Goal: Task Accomplishment & Management: Manage account settings

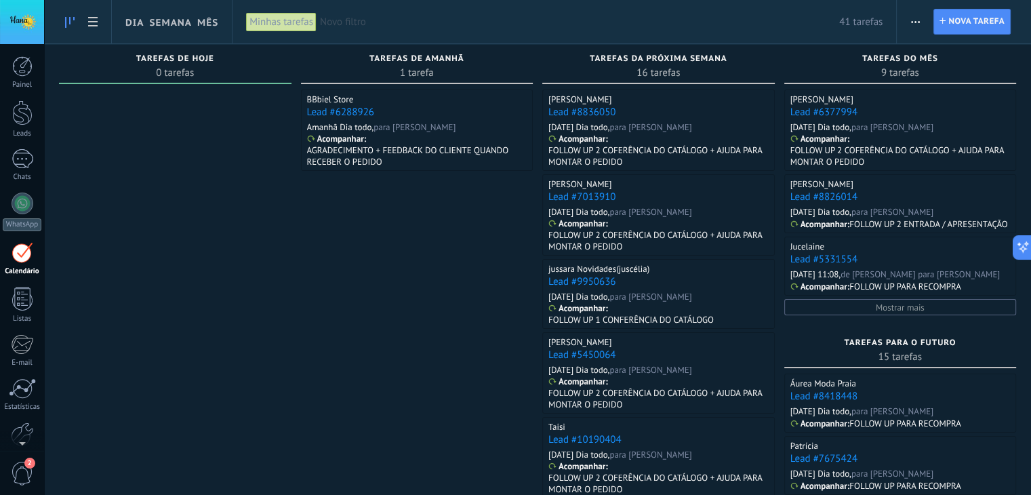
scroll to position [14, 0]
click at [24, 125] on link "Leads" at bounding box center [22, 119] width 44 height 38
click at [17, 161] on div "7" at bounding box center [23, 159] width 22 height 20
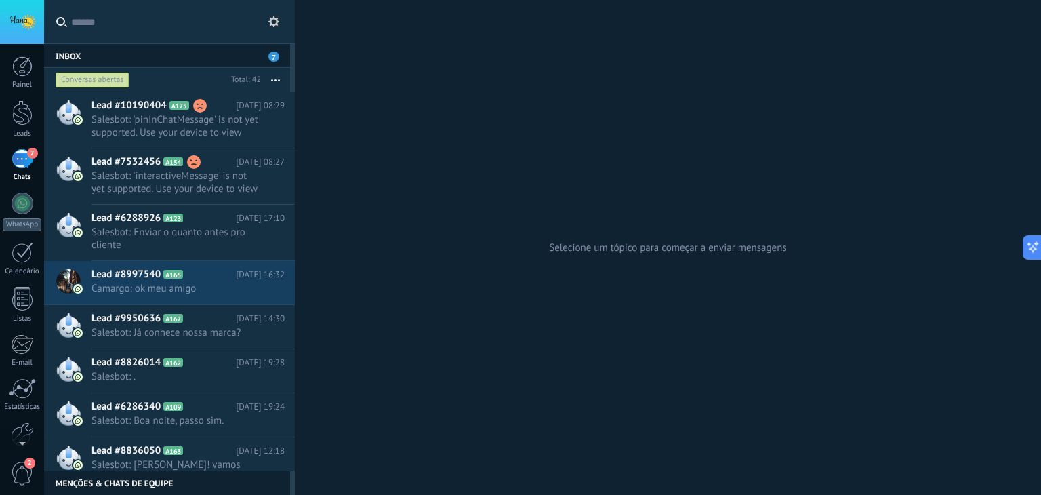
click at [105, 77] on div "Conversas abertas" at bounding box center [93, 80] width 74 height 16
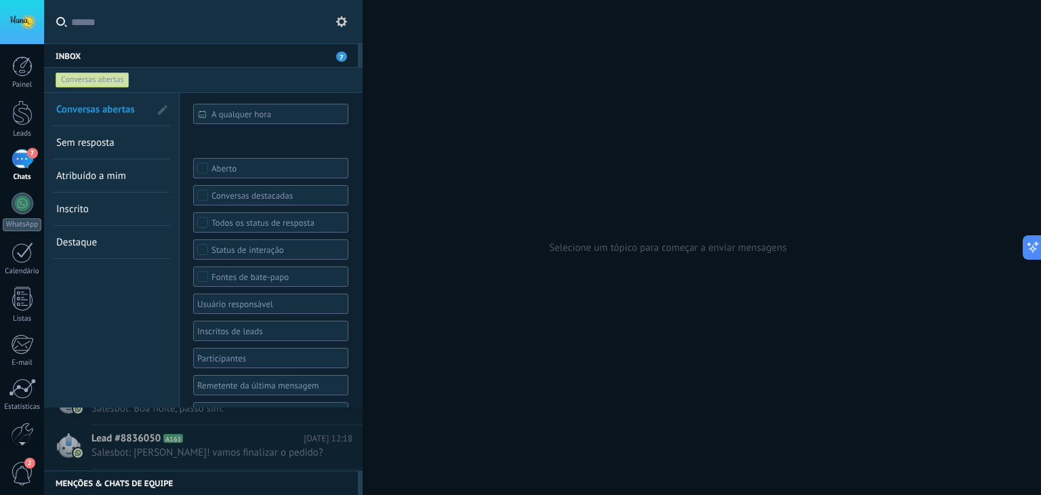
click at [105, 77] on div "Conversas abertas" at bounding box center [93, 80] width 74 height 16
click at [105, 142] on span "Sem resposta" at bounding box center [85, 142] width 58 height 13
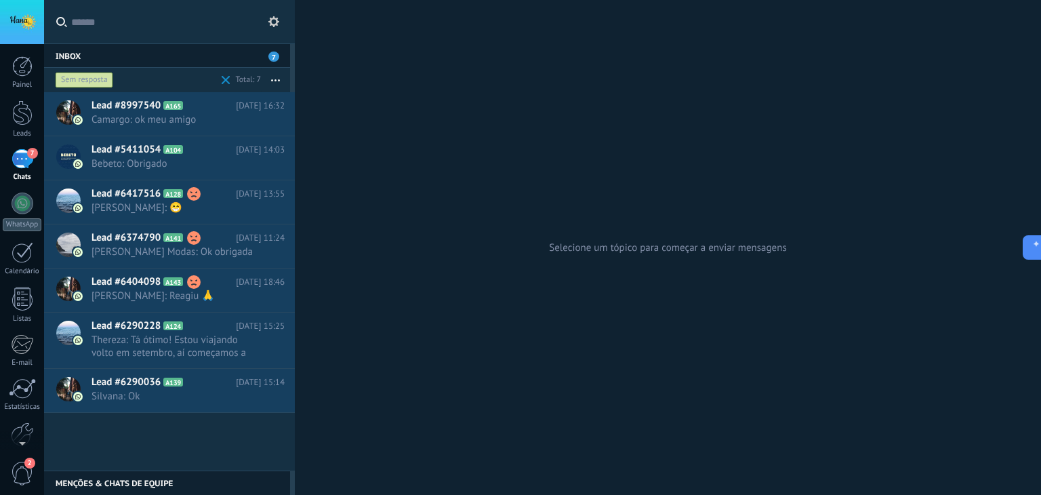
click at [96, 80] on div "Sem resposta" at bounding box center [85, 80] width 58 height 16
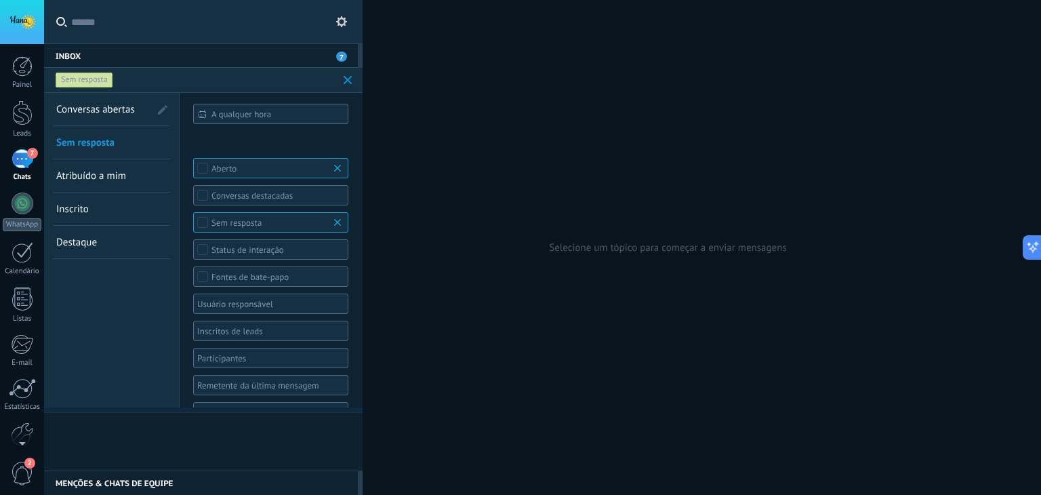
click at [89, 246] on span "Destaque" at bounding box center [76, 242] width 41 height 13
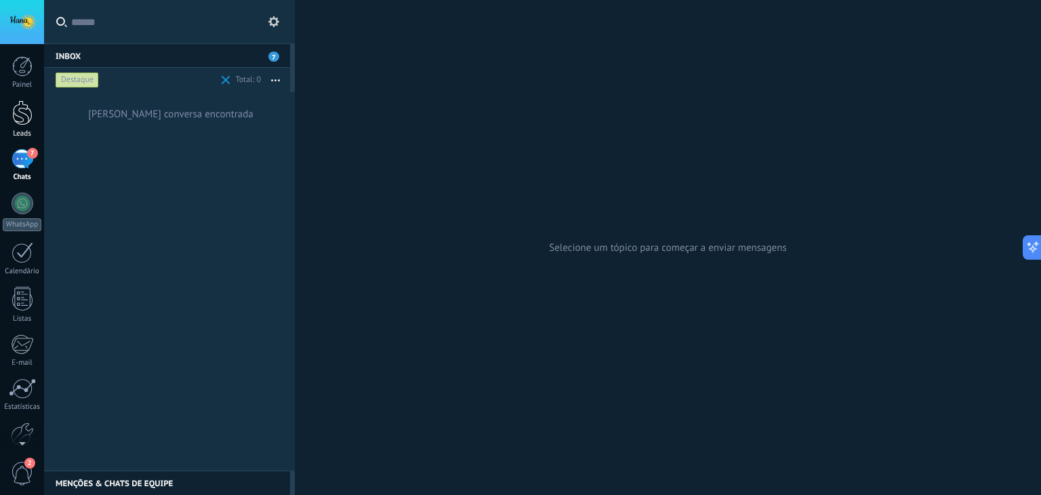
click at [26, 109] on div at bounding box center [22, 112] width 20 height 25
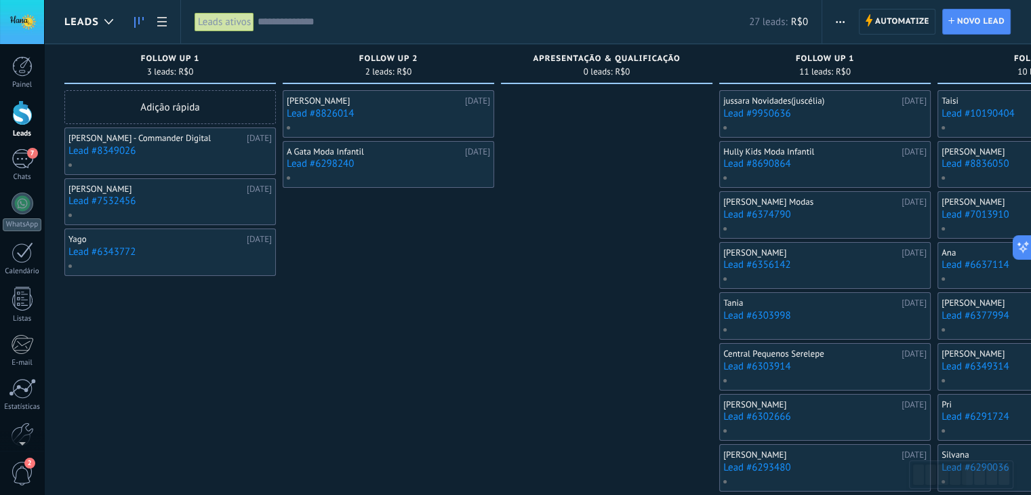
click at [442, 352] on div "Mariana Da silva 22/08/2025 Lead #8826014 A Gata Moda Infantil 14/08/2025 Lead …" at bounding box center [389, 366] width 212 height 553
click at [24, 115] on div at bounding box center [22, 112] width 20 height 25
click at [231, 26] on div "Leads ativos" at bounding box center [225, 22] width 60 height 20
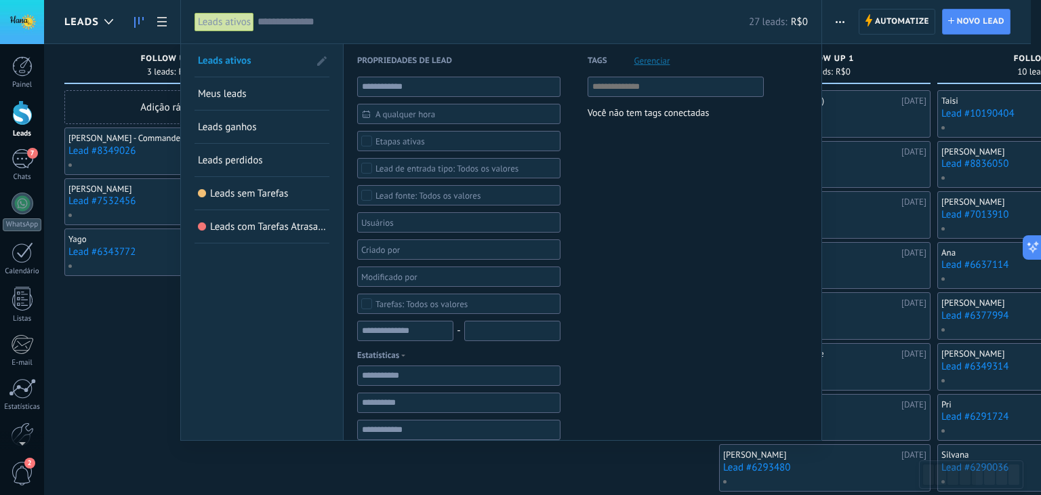
click at [258, 201] on link "Leads sem Tarefas" at bounding box center [262, 193] width 128 height 33
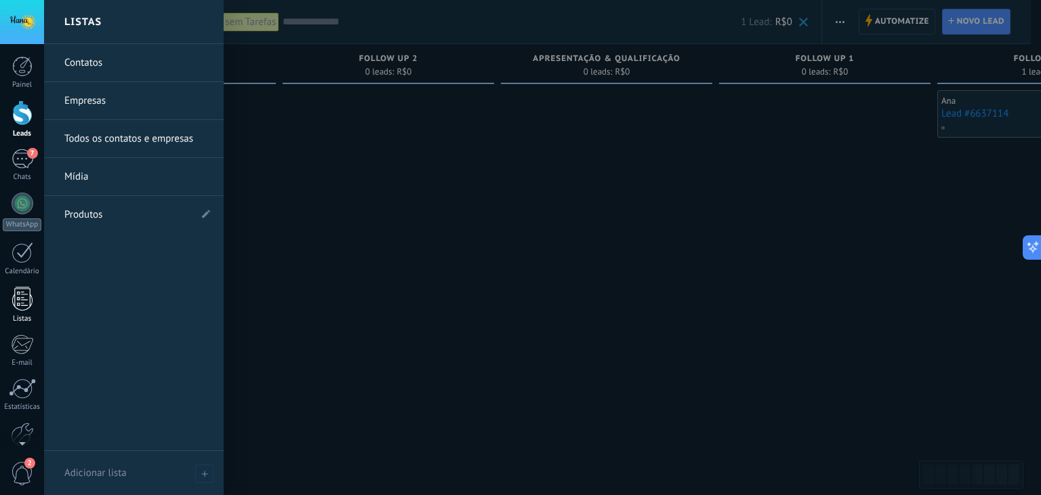
click at [20, 312] on link "Listas" at bounding box center [22, 305] width 44 height 37
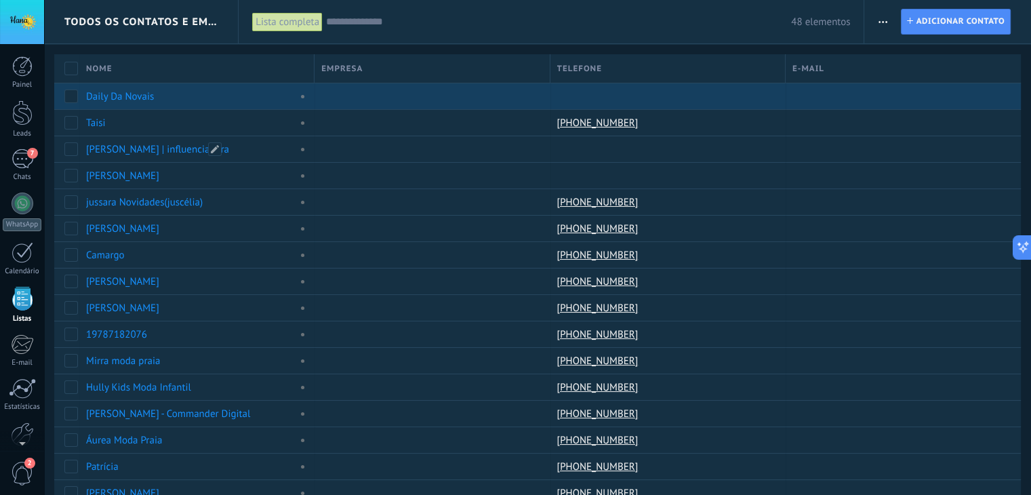
scroll to position [35, 0]
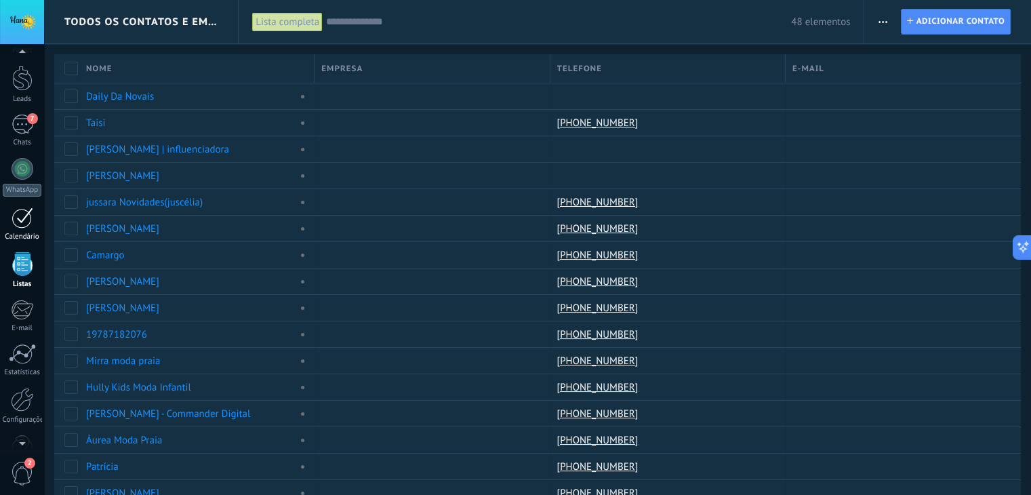
click at [19, 224] on div at bounding box center [23, 217] width 22 height 21
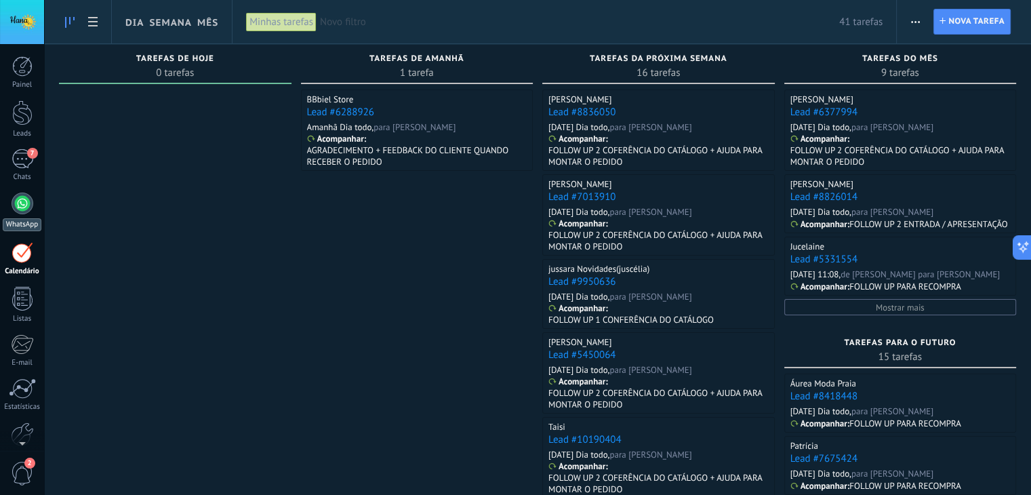
click at [16, 202] on div at bounding box center [23, 204] width 22 height 22
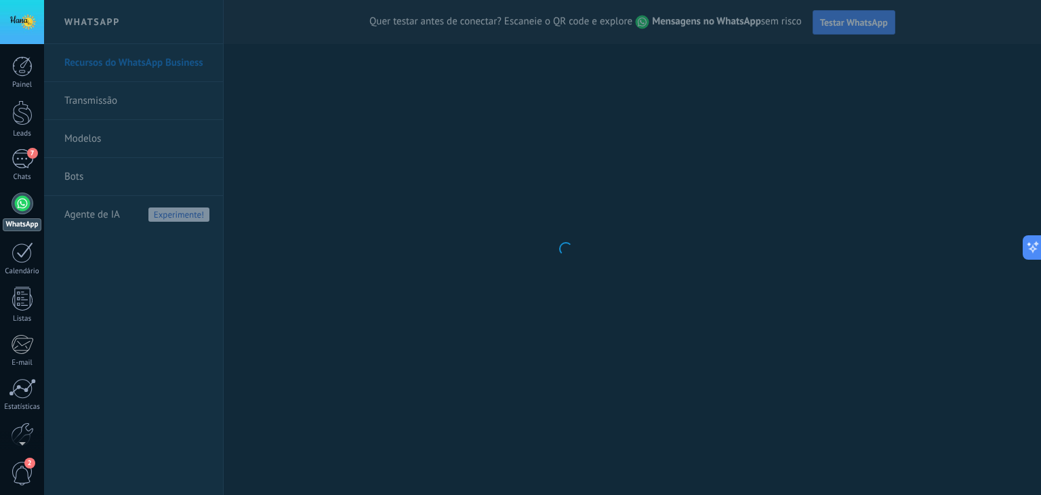
click at [366, 269] on body ".abccls-1,.abccls-2{fill-rule:evenodd}.abccls-2{fill:#fff} .abfcls-1{fill:none}…" at bounding box center [520, 247] width 1041 height 495
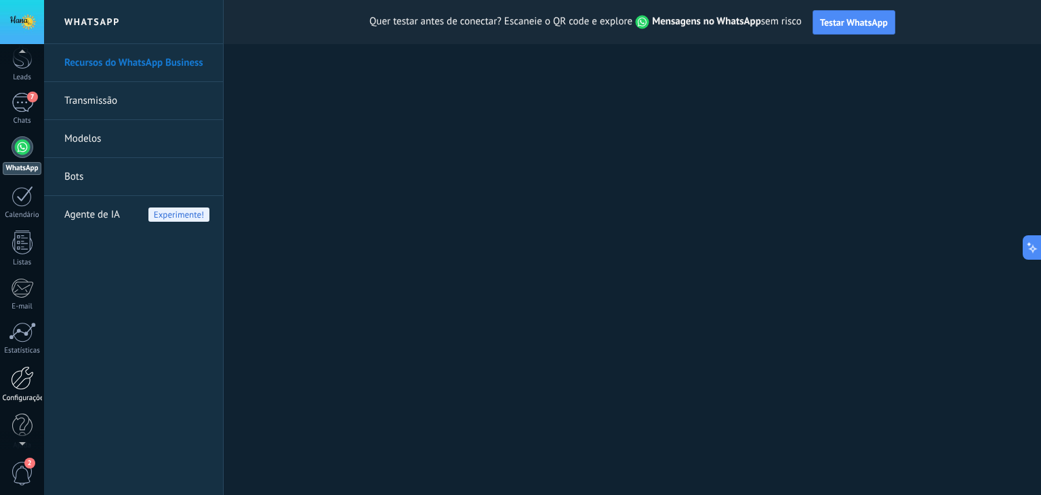
click at [24, 388] on div at bounding box center [22, 378] width 23 height 24
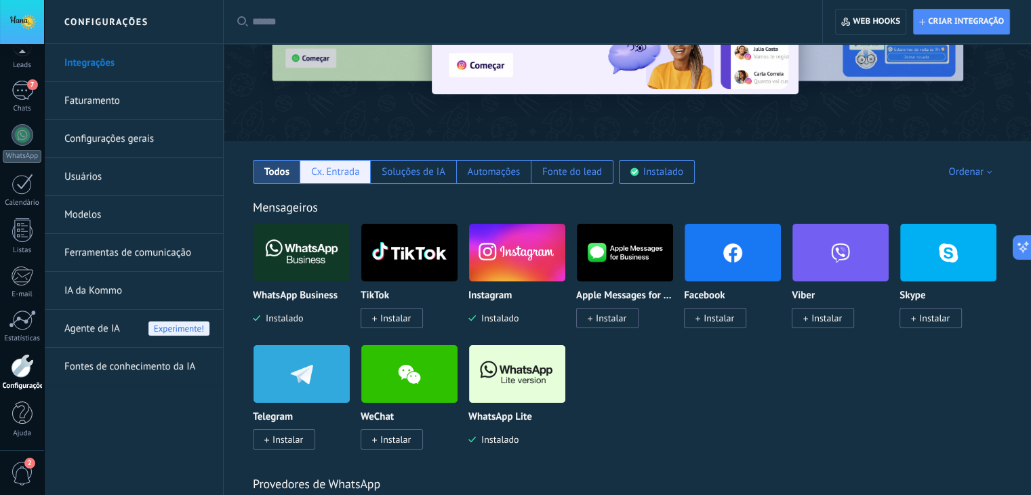
scroll to position [136, 0]
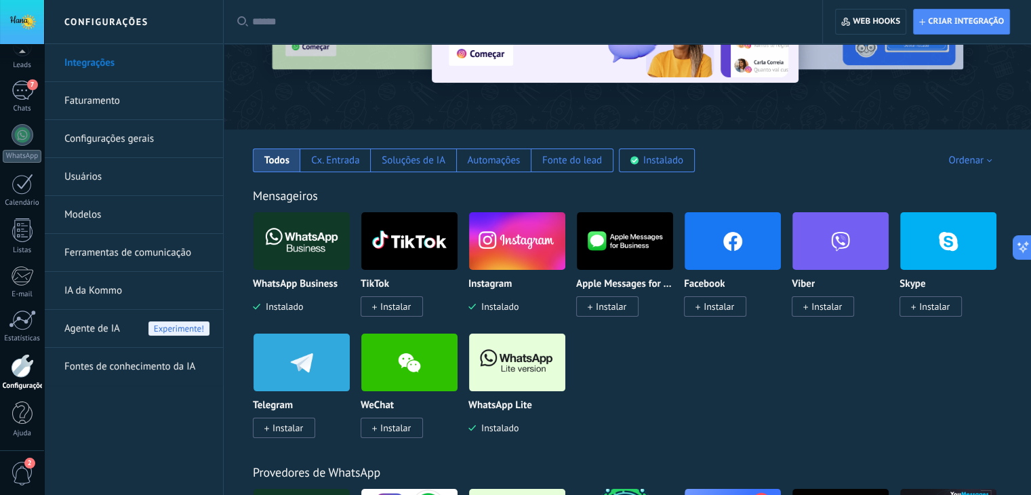
click at [311, 222] on img at bounding box center [302, 241] width 96 height 66
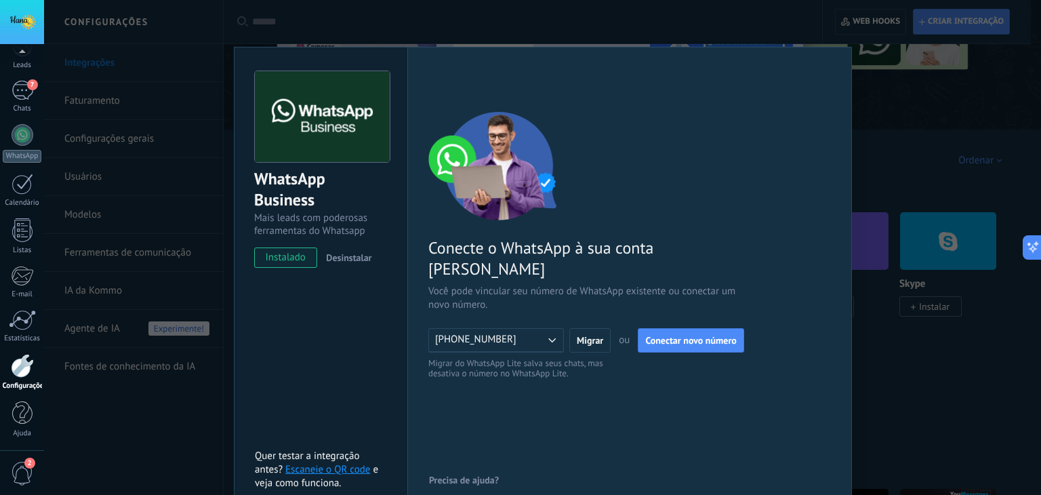
click at [553, 333] on icon "button" at bounding box center [552, 340] width 14 height 14
click at [654, 210] on div "Conecte o WhatsApp à sua conta Kommo Você pode vincular seu número de WhatsApp …" at bounding box center [630, 246] width 403 height 268
click at [930, 138] on div "WhatsApp Business Mais leads com poderosas ferramentas do Whatsapp instalado De…" at bounding box center [542, 247] width 997 height 495
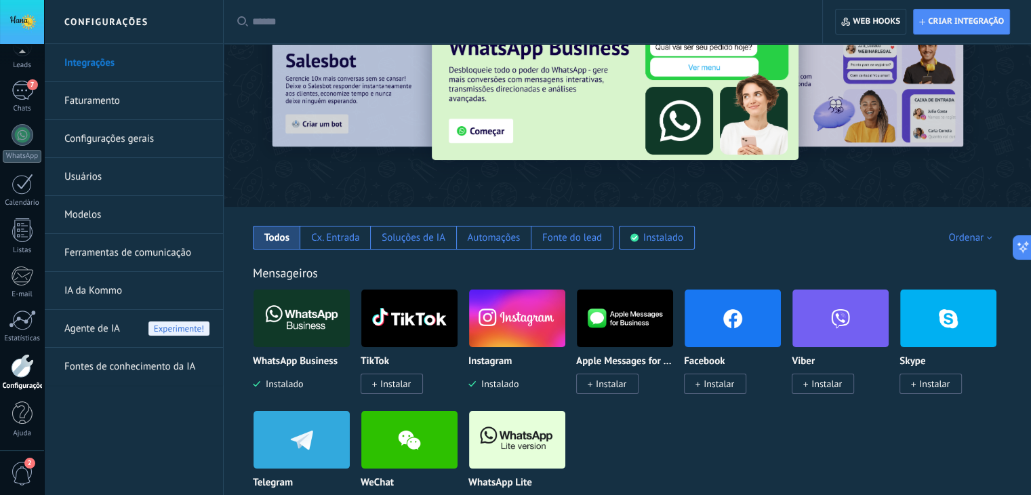
scroll to position [0, 0]
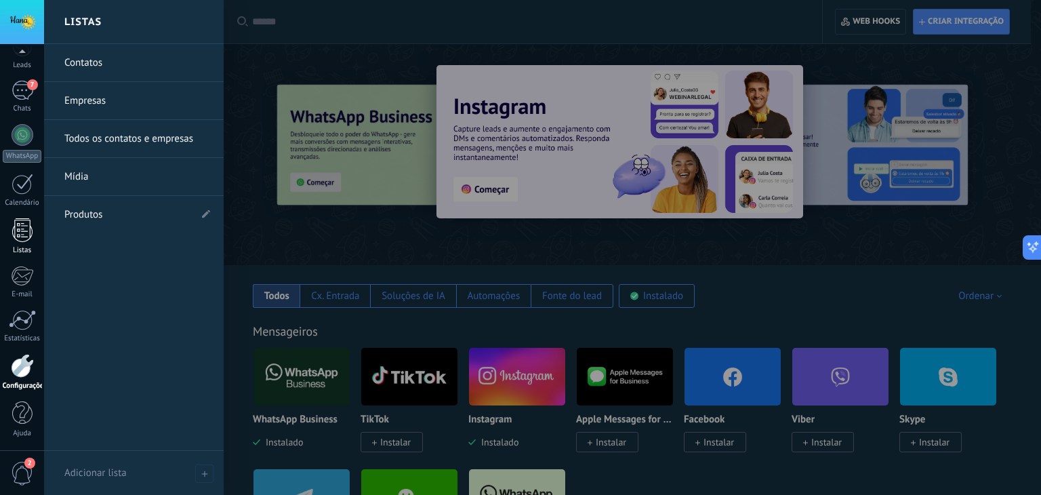
click at [18, 229] on div at bounding box center [22, 230] width 20 height 24
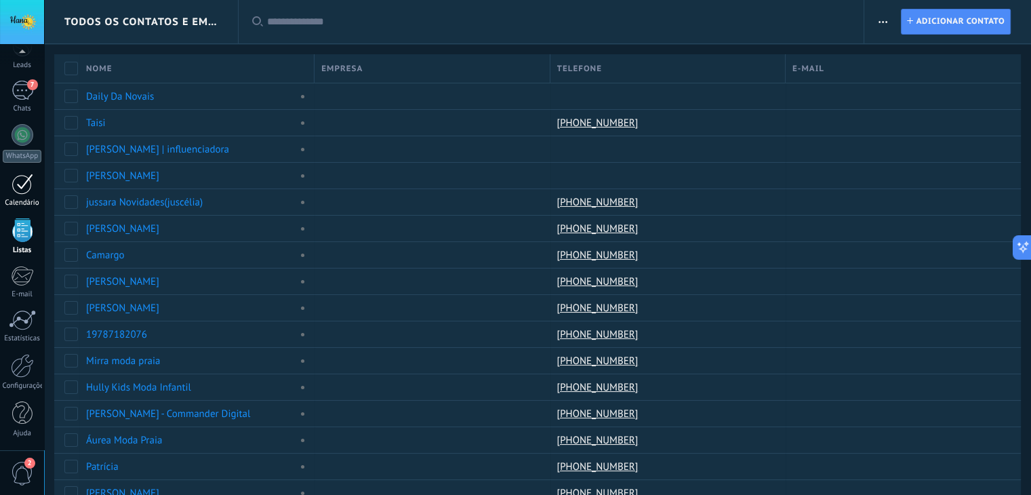
click at [22, 191] on div at bounding box center [23, 184] width 22 height 21
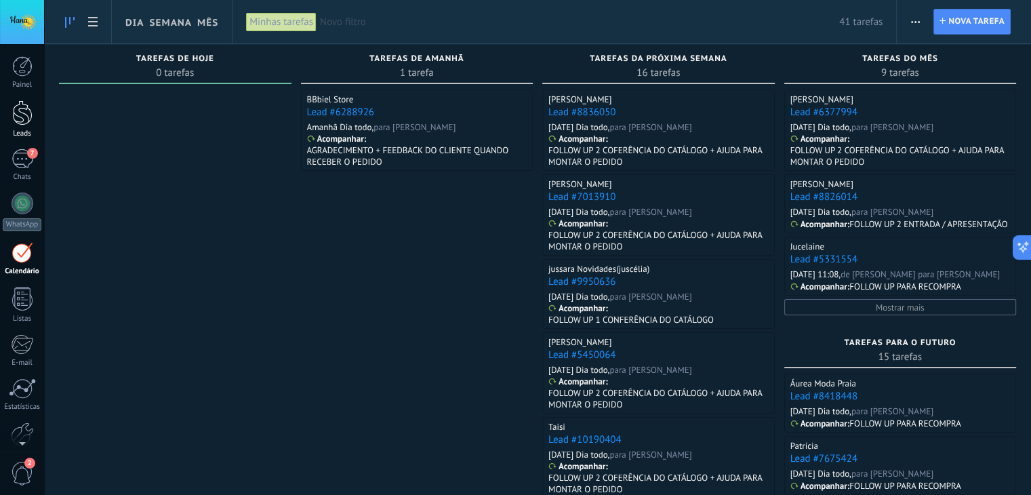
click at [26, 108] on div at bounding box center [22, 112] width 20 height 25
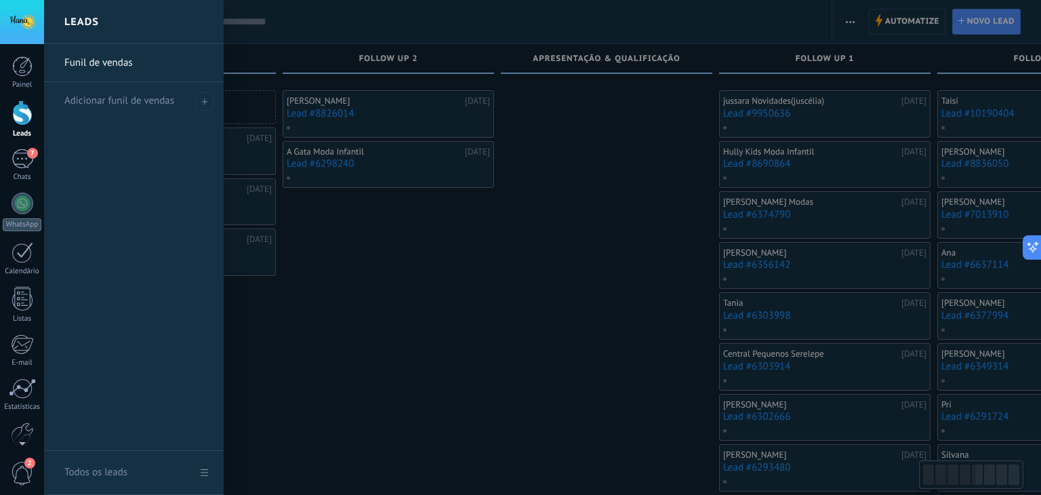
click at [118, 469] on div "Todos os leads" at bounding box center [95, 473] width 63 height 38
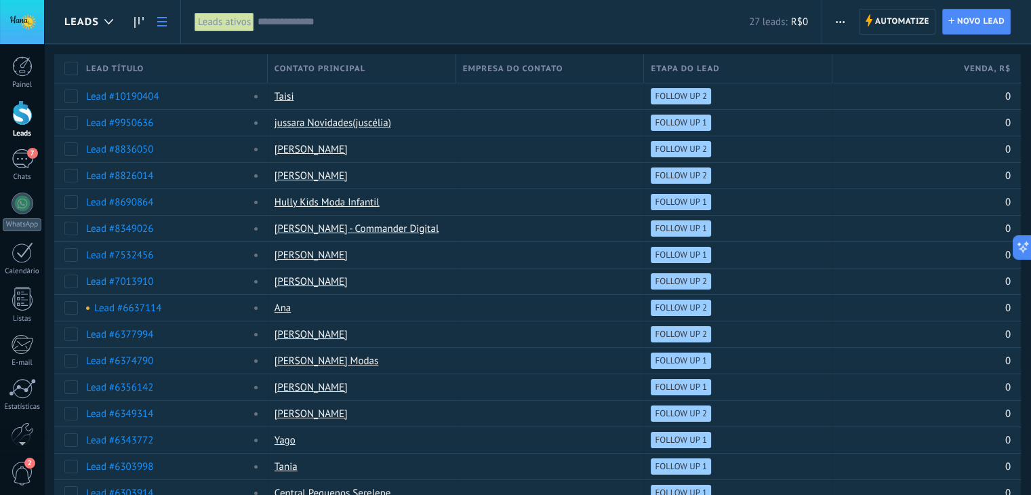
click at [707, 71] on span "Etapa do lead" at bounding box center [685, 68] width 68 height 13
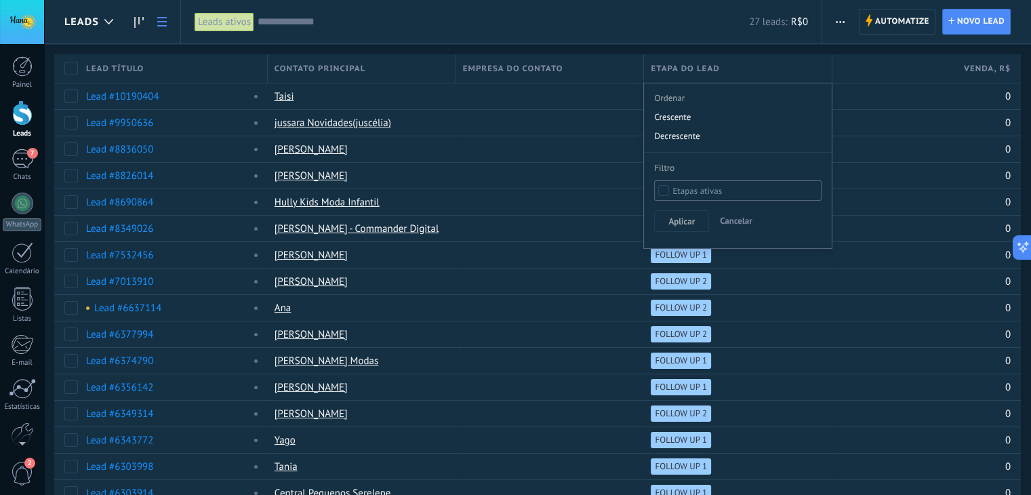
click at [707, 71] on span "Etapa do lead" at bounding box center [685, 68] width 68 height 13
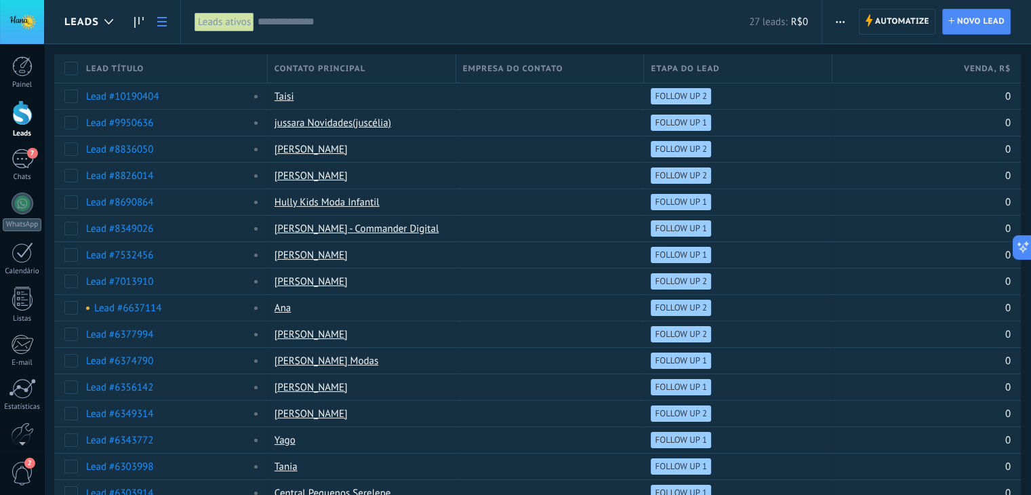
click at [20, 114] on div at bounding box center [22, 112] width 20 height 25
click at [81, 25] on span "Leads" at bounding box center [81, 22] width 35 height 13
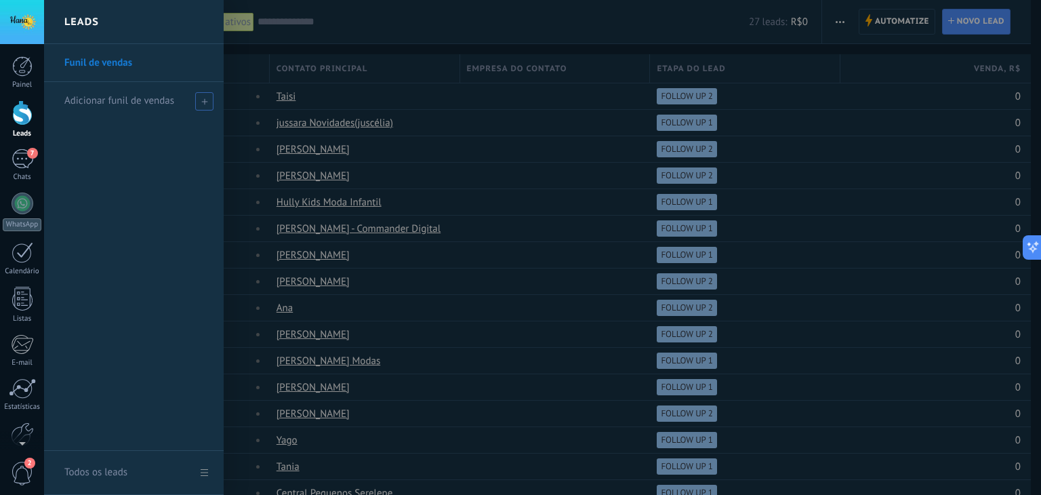
click at [159, 102] on span "Adicionar funil de vendas" at bounding box center [119, 100] width 110 height 13
click at [159, 101] on input "text" at bounding box center [127, 101] width 127 height 22
click at [163, 167] on div "Funil de vendas" at bounding box center [134, 247] width 180 height 407
click at [490, 33] on div at bounding box center [564, 247] width 1041 height 495
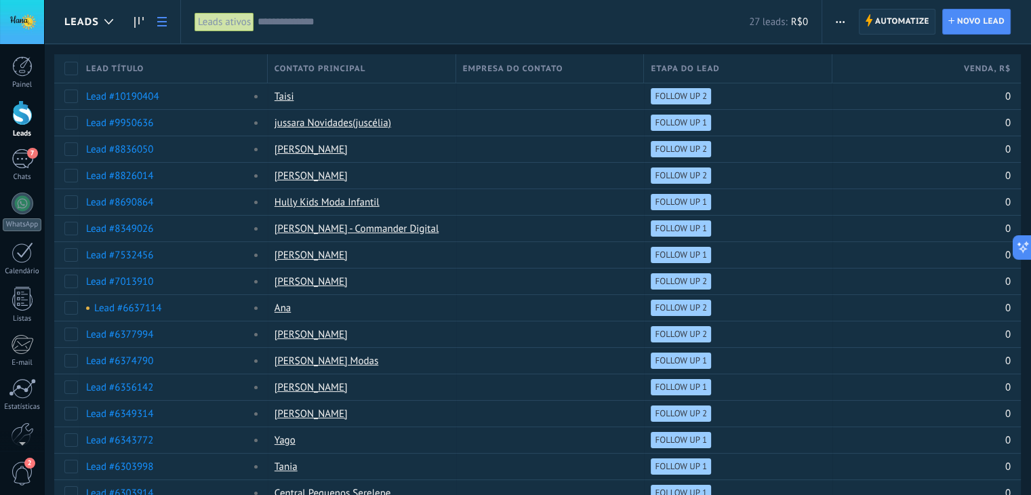
click at [906, 22] on span "Automatize" at bounding box center [902, 21] width 54 height 24
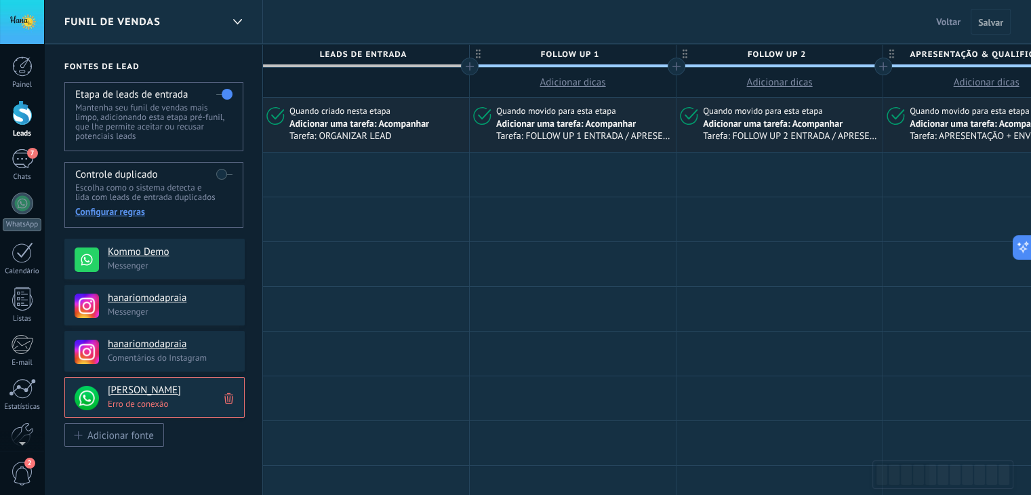
click at [87, 391] on img at bounding box center [87, 398] width 24 height 24
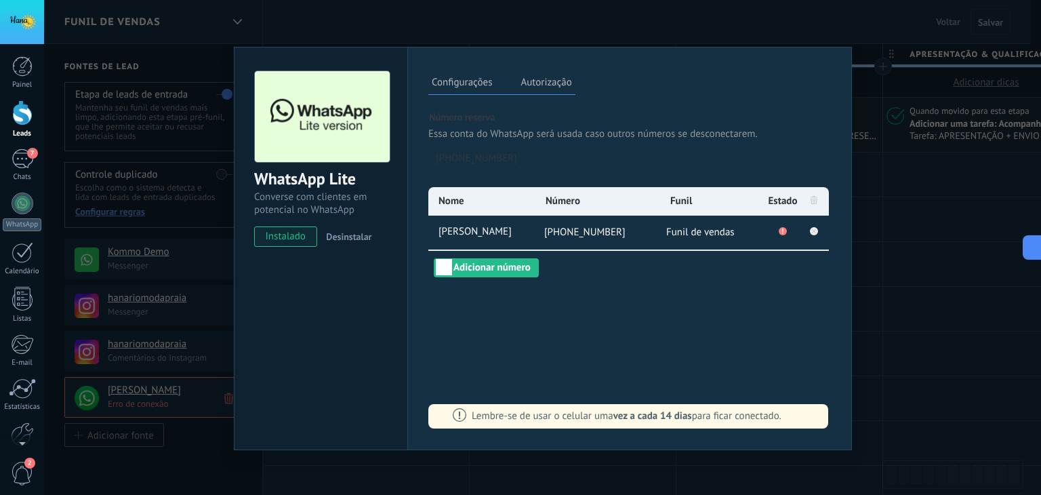
click at [300, 386] on div "WhatsApp Lite Converse com clientes em potencial no WhatsApp instalado Desinsta…" at bounding box center [321, 248] width 174 height 403
click at [936, 290] on div "WhatsApp Lite Converse com clientes em potencial no WhatsApp instalado Desinsta…" at bounding box center [542, 247] width 997 height 495
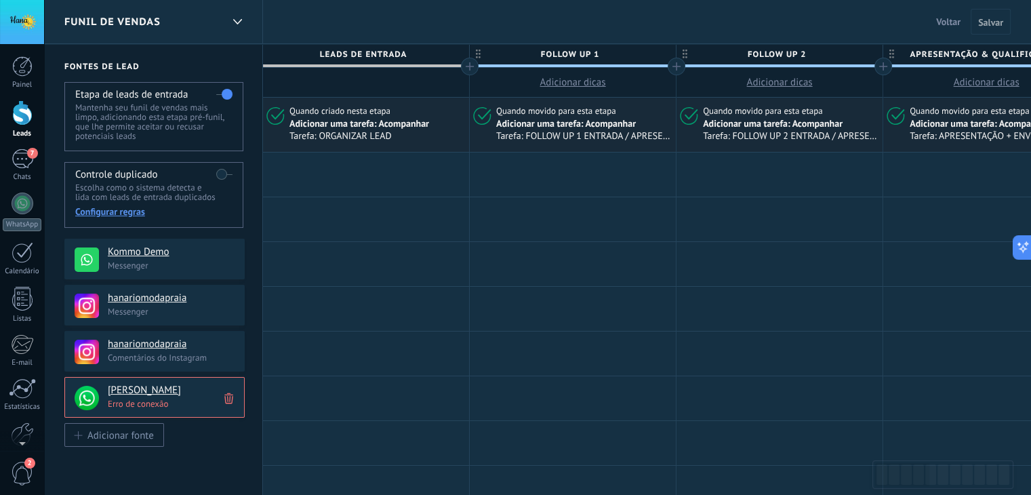
click at [229, 399] on icon at bounding box center [228, 398] width 9 height 13
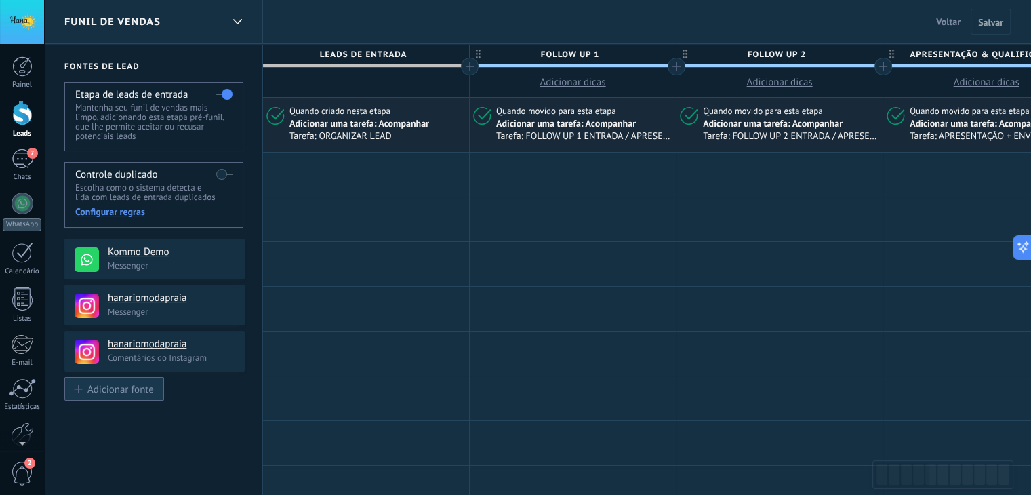
click at [105, 384] on div "Adicionar fonte" at bounding box center [120, 389] width 66 height 12
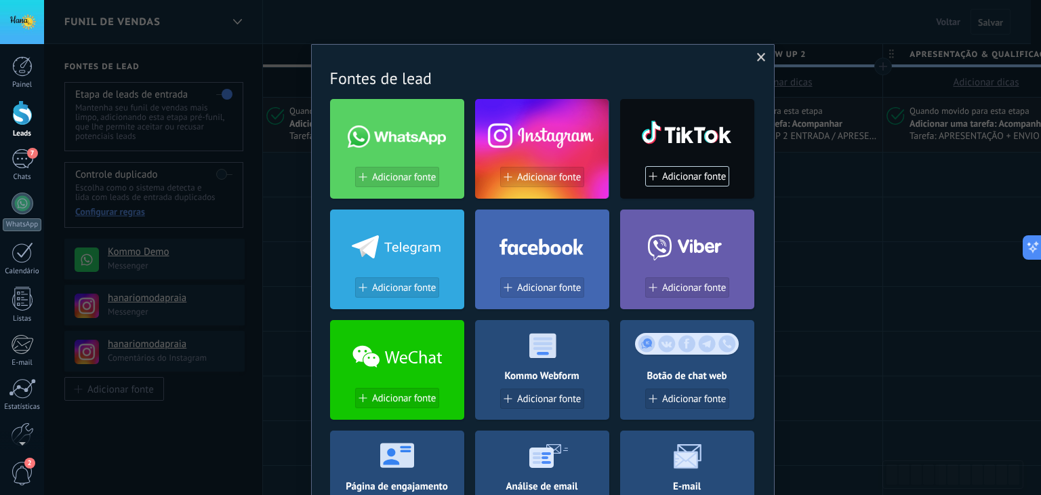
click at [182, 419] on div "Sem resultados. Fontes de lead Adicionar fonte Adicionar fonte Adicionar fonte …" at bounding box center [542, 247] width 997 height 495
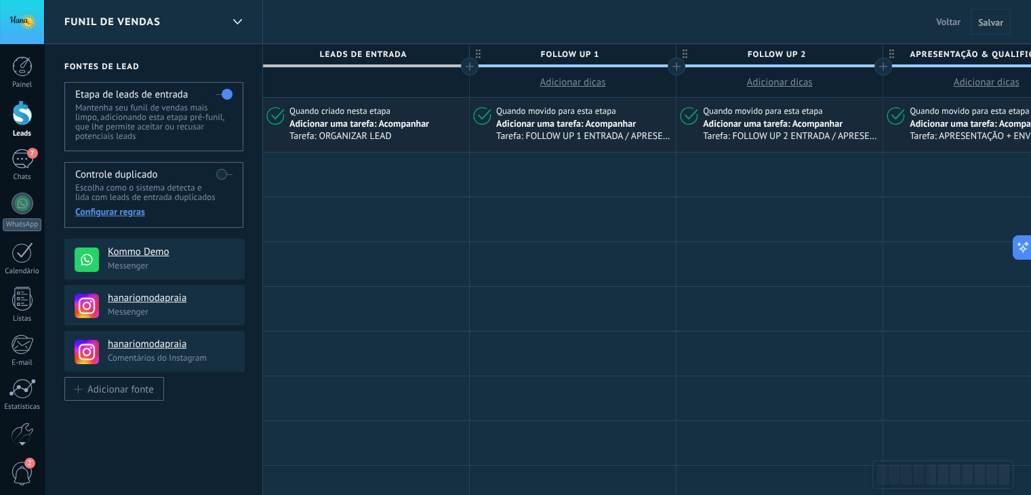
click at [98, 260] on use at bounding box center [87, 259] width 24 height 24
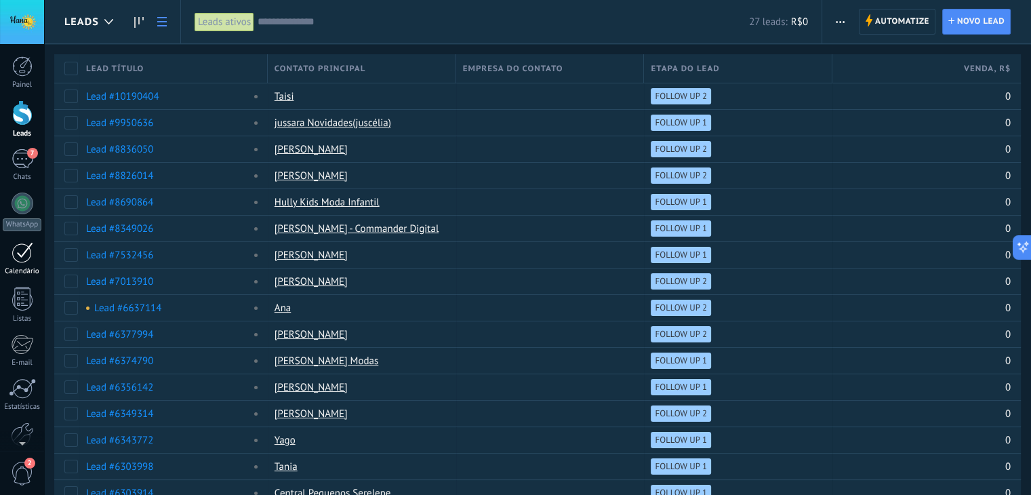
click at [17, 262] on div at bounding box center [23, 252] width 22 height 21
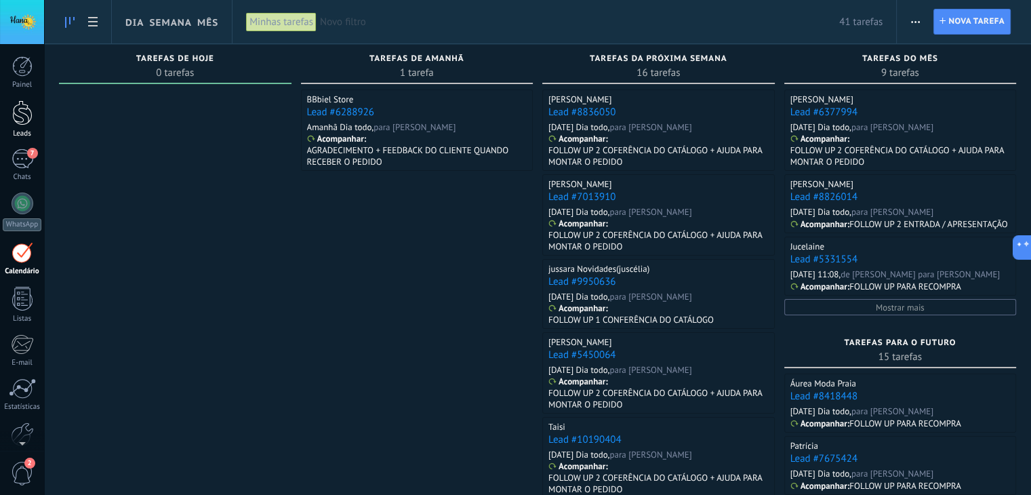
click at [22, 111] on div at bounding box center [22, 112] width 20 height 25
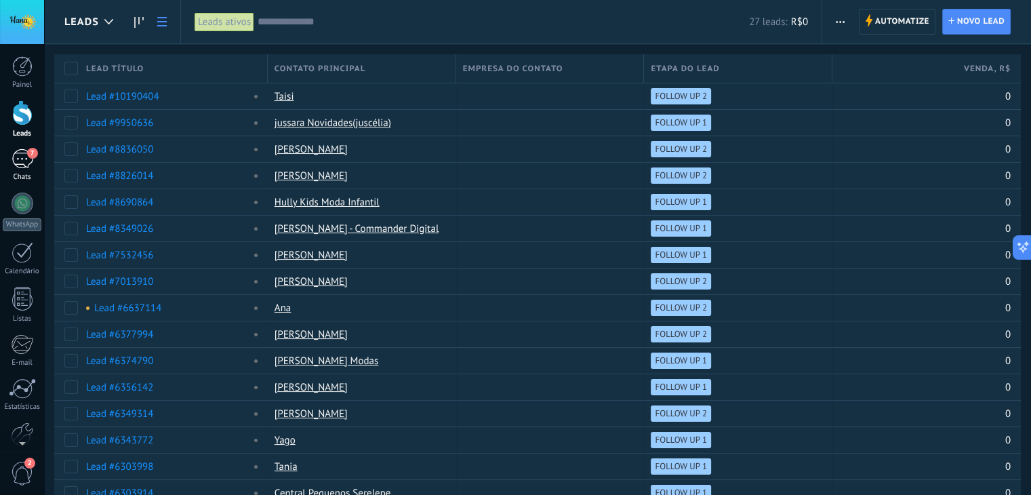
click at [35, 176] on div "Chats" at bounding box center [22, 177] width 39 height 9
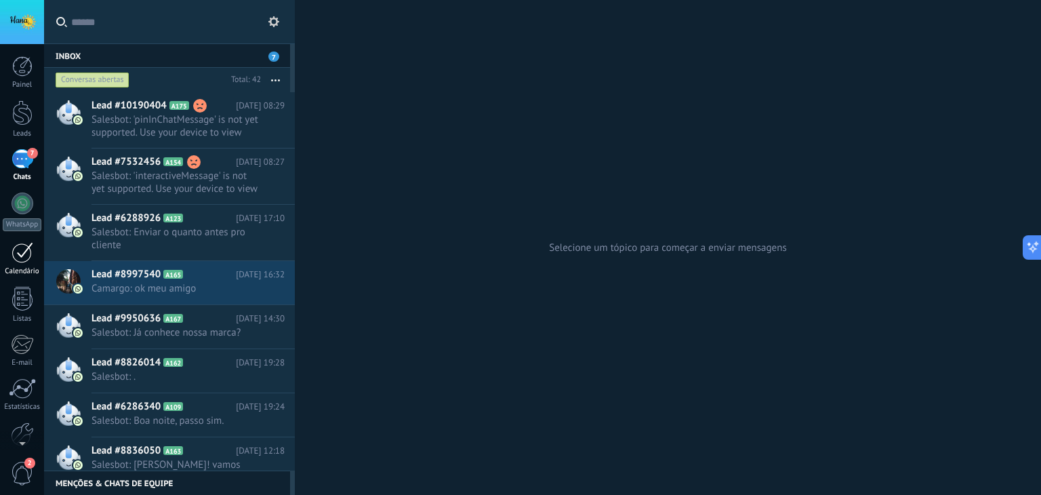
click at [26, 253] on div at bounding box center [23, 252] width 22 height 21
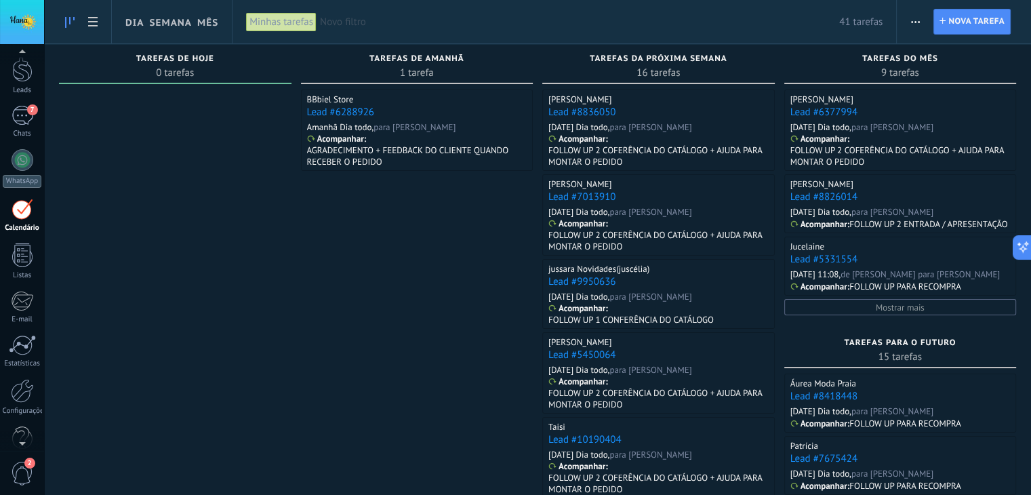
click at [20, 440] on div at bounding box center [22, 441] width 44 height 20
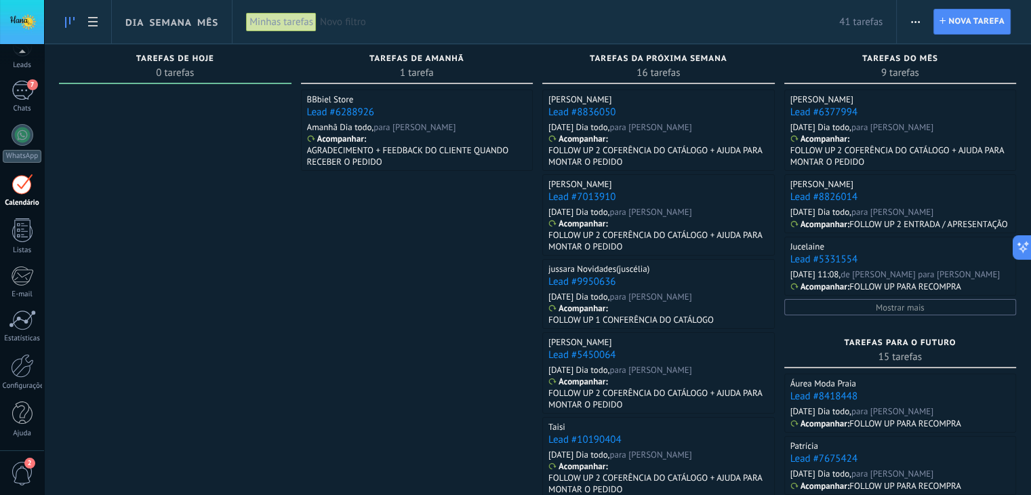
scroll to position [68, 0]
click at [13, 364] on div at bounding box center [22, 367] width 23 height 24
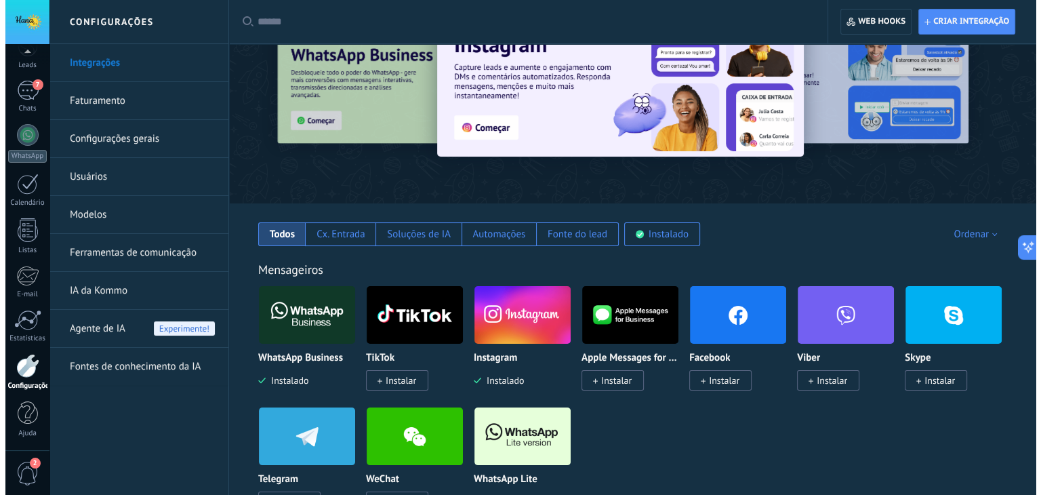
scroll to position [136, 0]
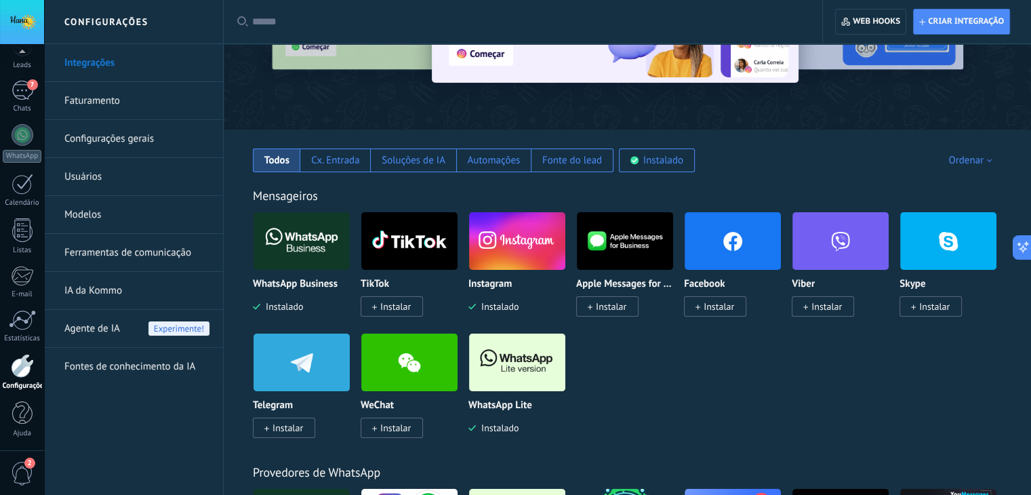
click at [314, 247] on img at bounding box center [302, 241] width 96 height 66
click at [273, 302] on span "Instalado" at bounding box center [281, 306] width 43 height 12
click at [295, 229] on img at bounding box center [302, 241] width 96 height 66
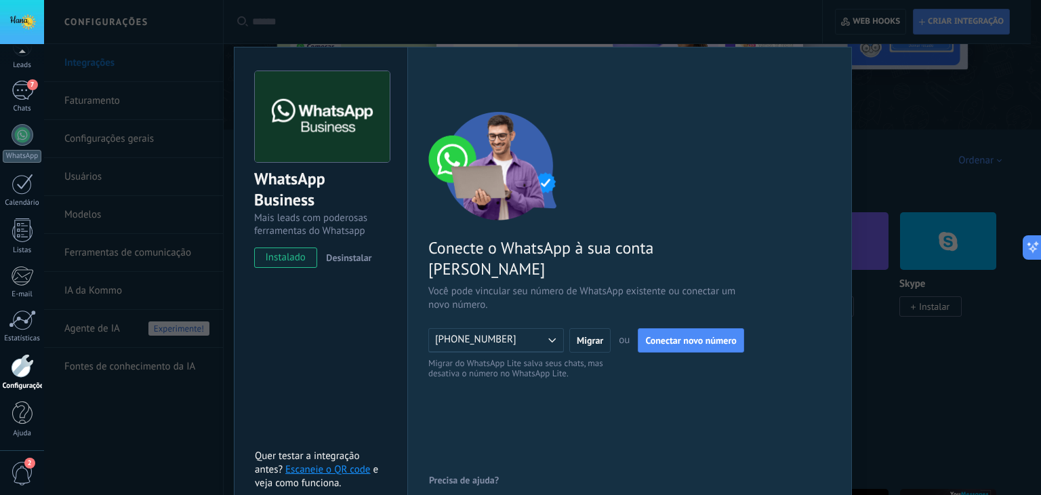
click at [307, 254] on span "instalado" at bounding box center [286, 257] width 62 height 20
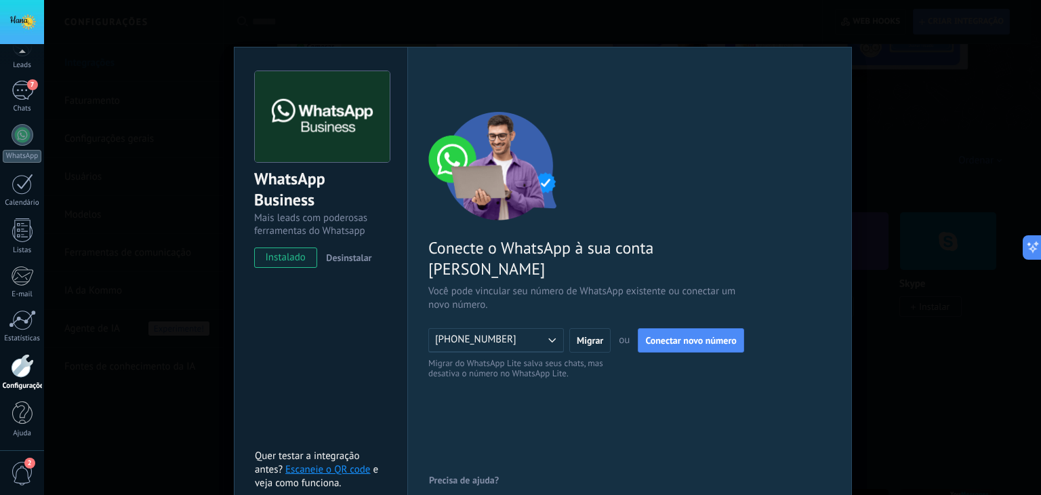
click at [342, 258] on span "Desinstalar" at bounding box center [348, 258] width 45 height 12
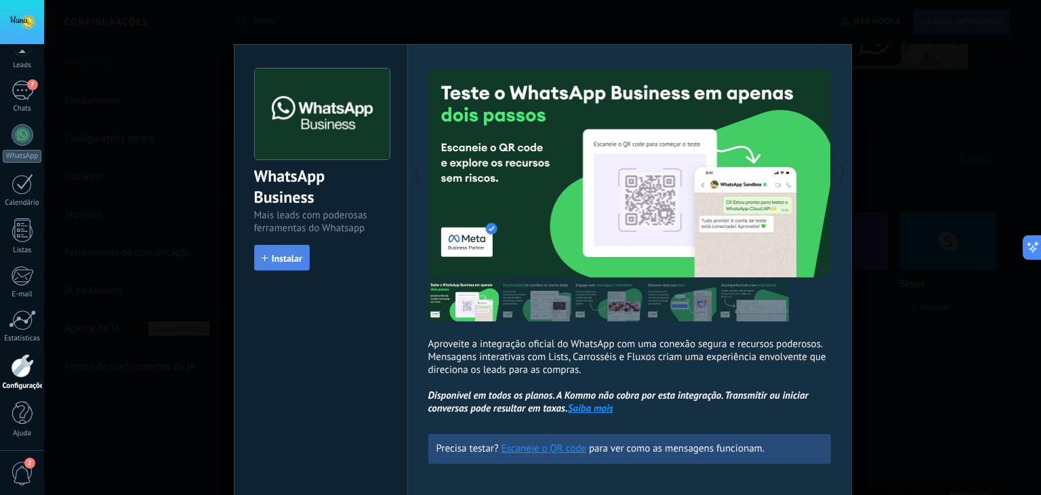
click at [272, 254] on span "Instalar" at bounding box center [287, 258] width 31 height 9
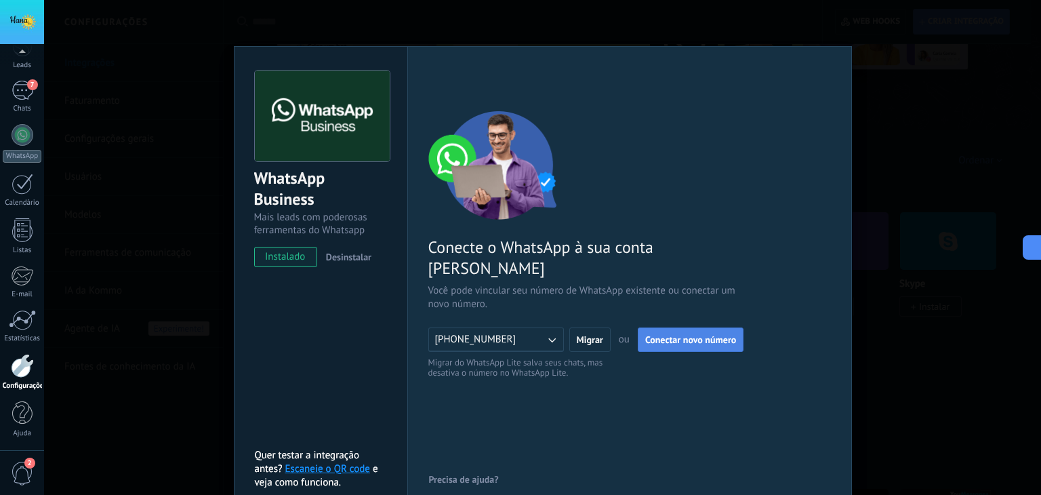
click at [683, 335] on span "Conectar novo número" at bounding box center [691, 339] width 91 height 9
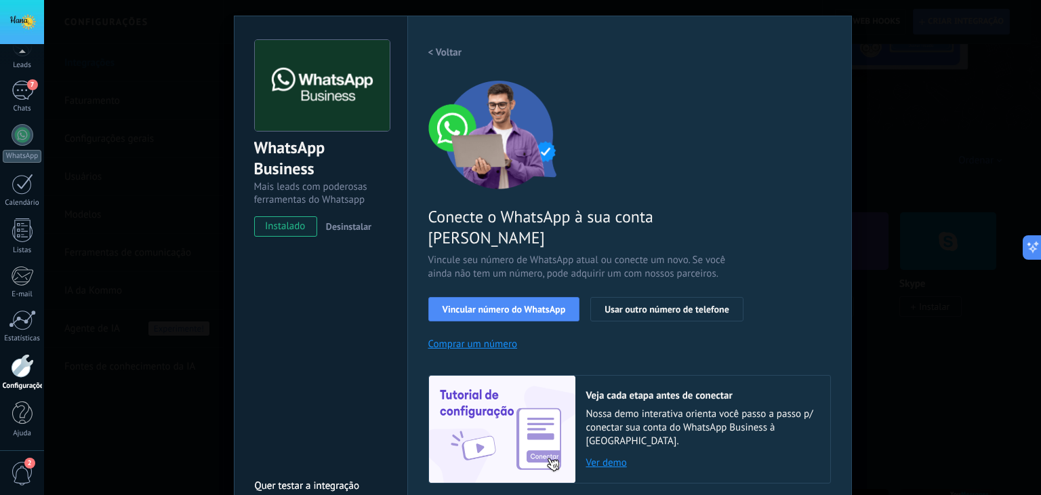
scroll to position [47, 0]
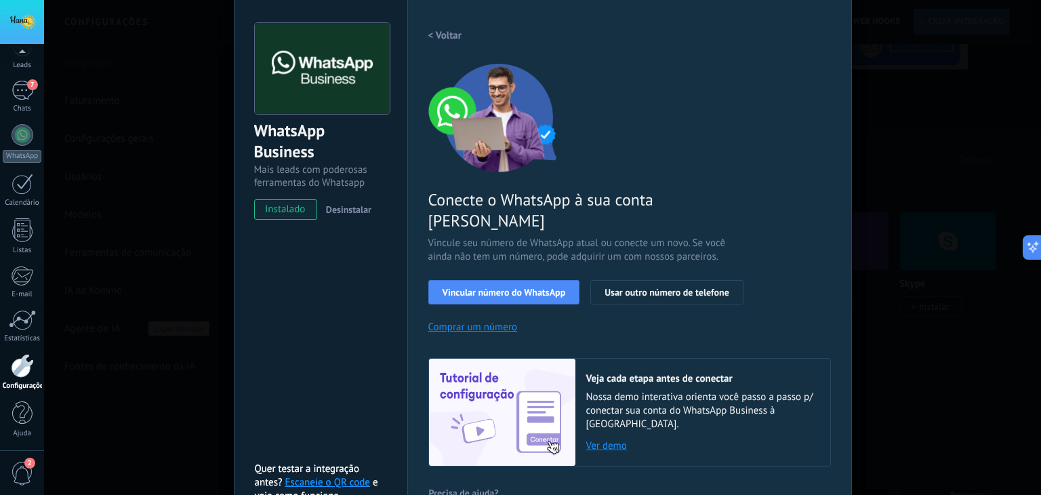
click at [385, 351] on div "WhatsApp Business Mais leads com poderosas ferramentas do Whatsapp instalado De…" at bounding box center [321, 263] width 174 height 529
click at [450, 36] on h2 "< Voltar" at bounding box center [446, 35] width 34 height 13
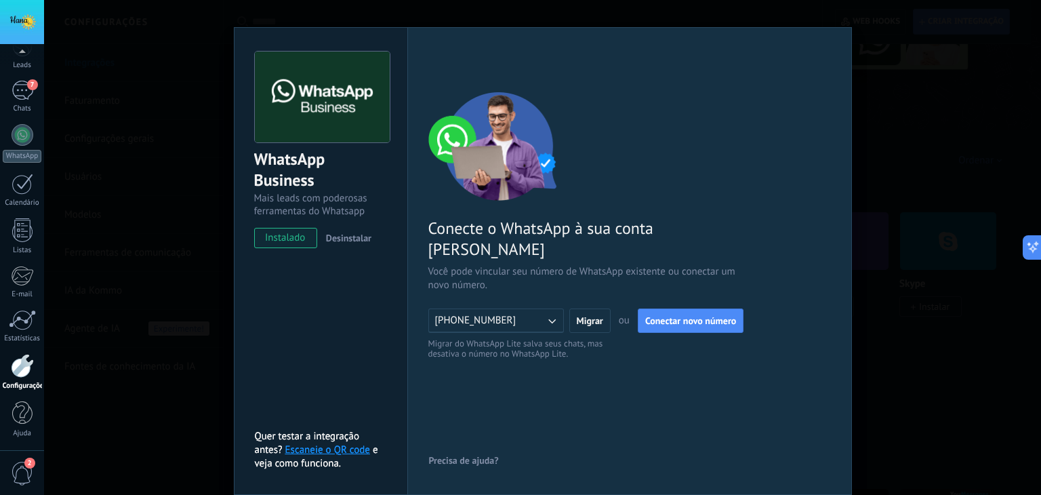
click at [932, 235] on div "WhatsApp Business Mais leads com poderosas ferramentas do Whatsapp instalado De…" at bounding box center [542, 247] width 997 height 495
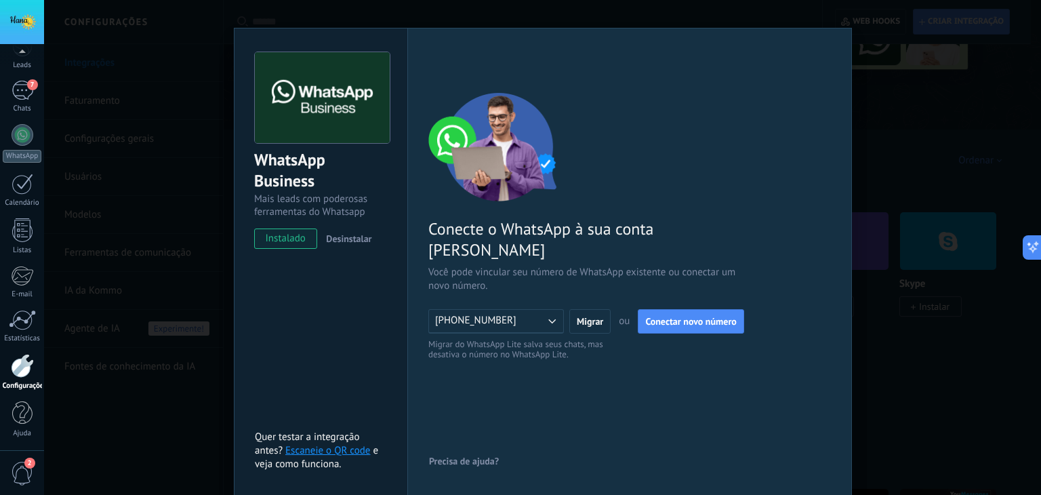
click at [921, 170] on div "WhatsApp Business Mais leads com poderosas ferramentas do Whatsapp instalado De…" at bounding box center [542, 247] width 997 height 495
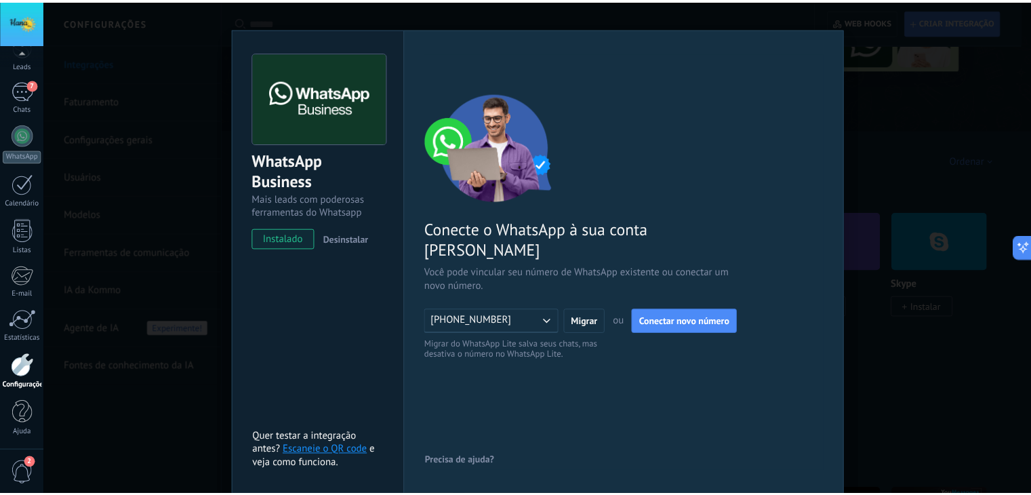
scroll to position [0, 0]
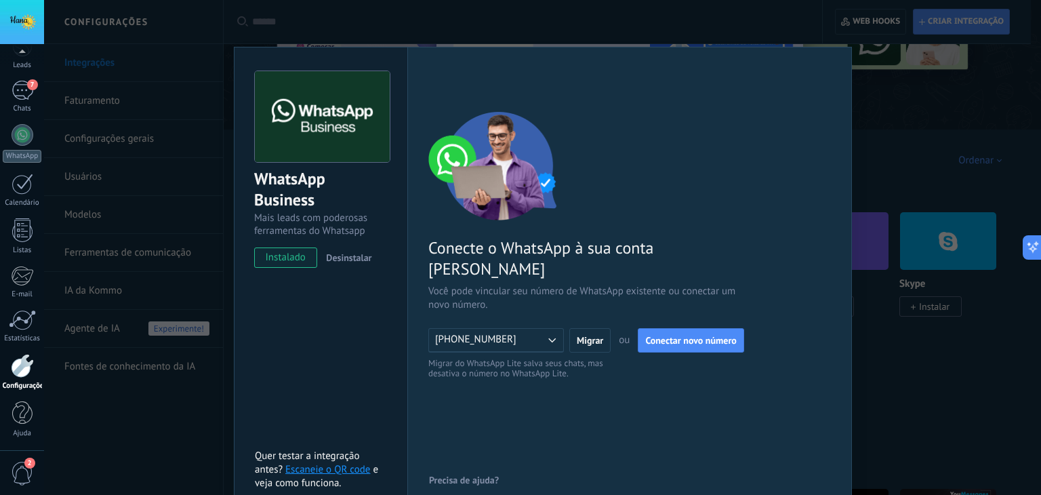
drag, startPoint x: 275, startPoint y: 342, endPoint x: 250, endPoint y: 367, distance: 35.5
click at [275, 342] on div "WhatsApp Business Mais leads com poderosas ferramentas do Whatsapp instalado De…" at bounding box center [321, 281] width 174 height 468
click at [153, 466] on div "WhatsApp Business Mais leads com poderosas ferramentas do Whatsapp instalado De…" at bounding box center [542, 247] width 997 height 495
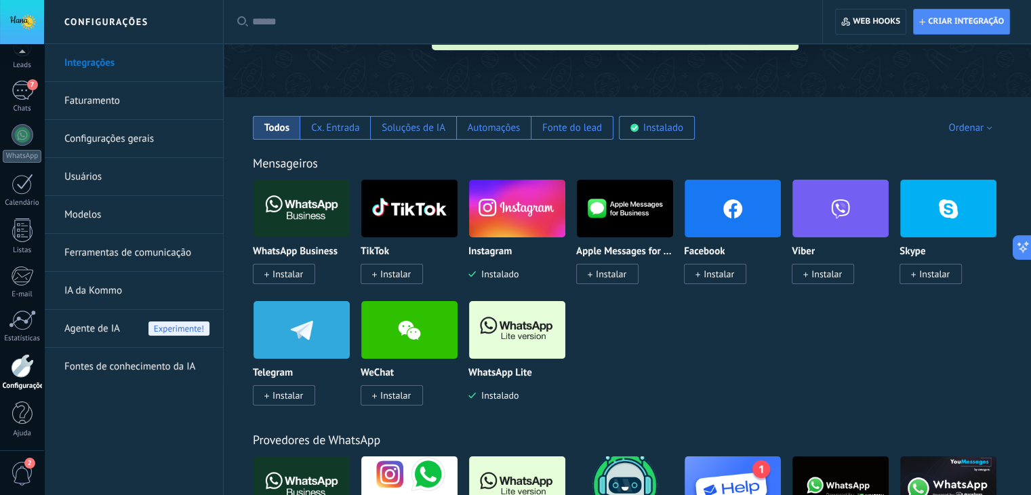
scroll to position [68, 0]
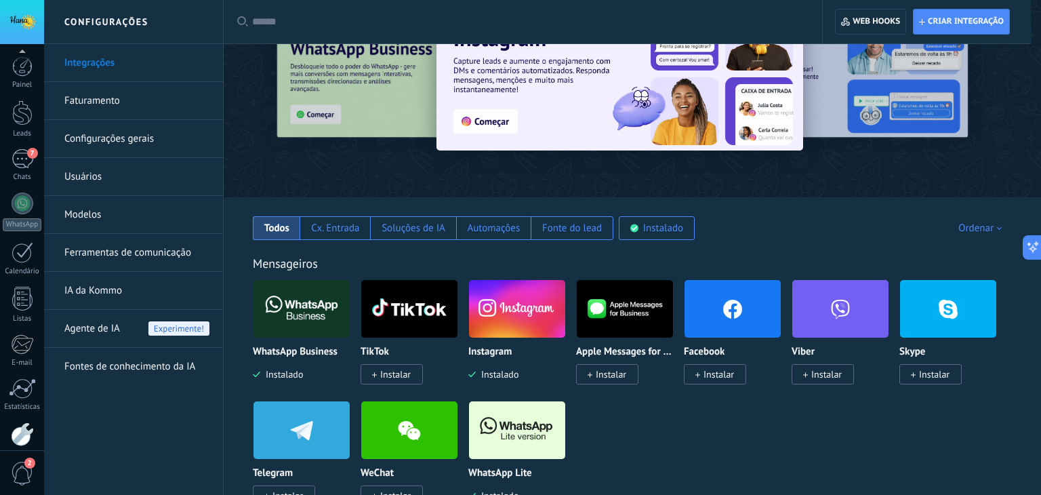
scroll to position [68, 0]
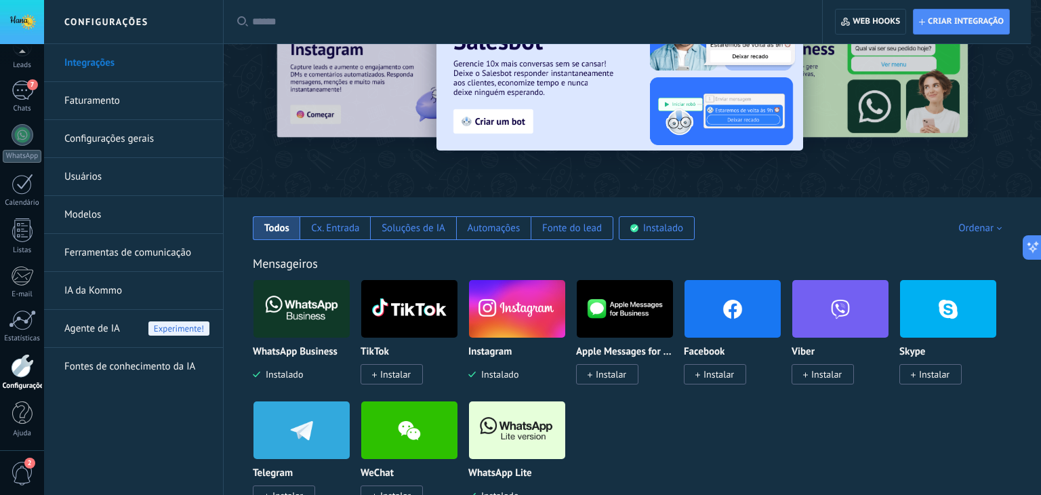
click at [12, 361] on div at bounding box center [22, 366] width 23 height 24
click at [16, 94] on div "7" at bounding box center [23, 91] width 22 height 20
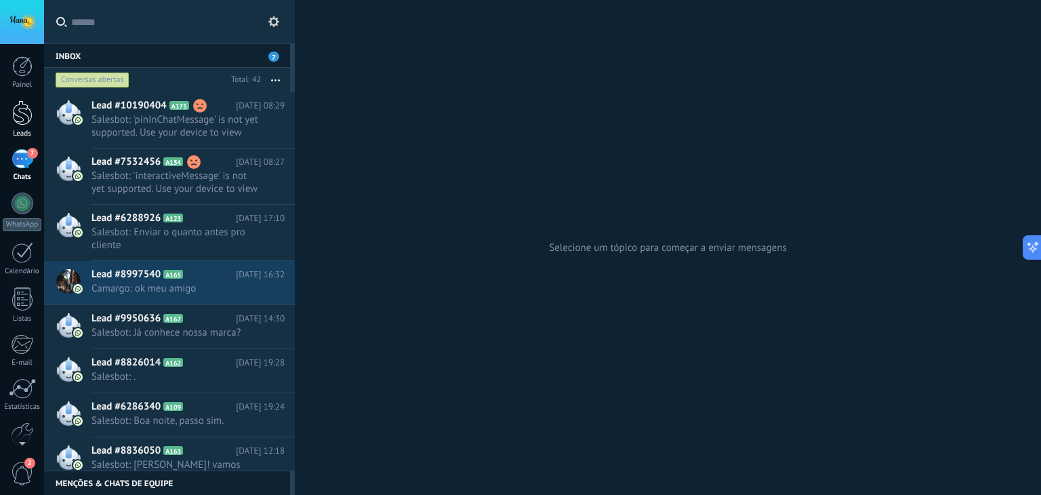
click at [21, 118] on div at bounding box center [22, 112] width 20 height 25
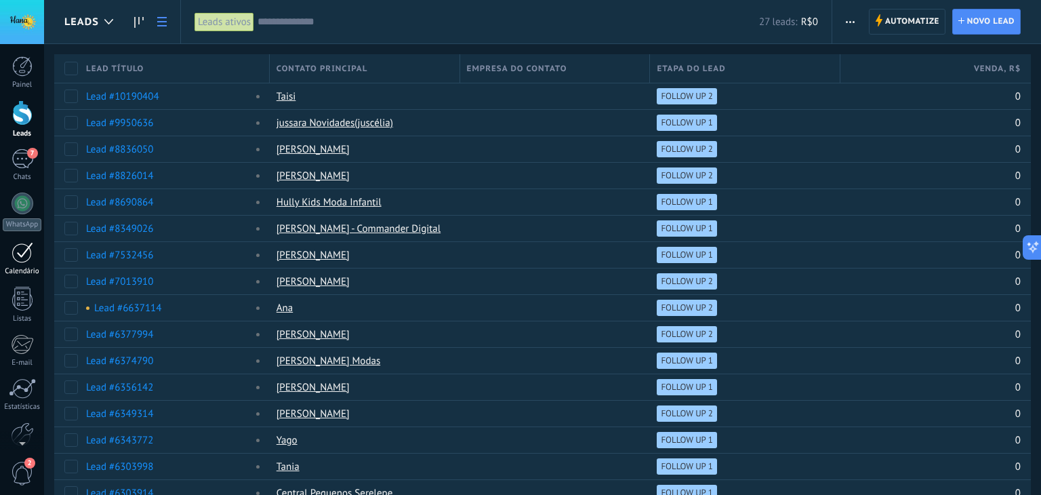
click at [19, 242] on div at bounding box center [23, 252] width 22 height 21
